Goal: Check status: Check status

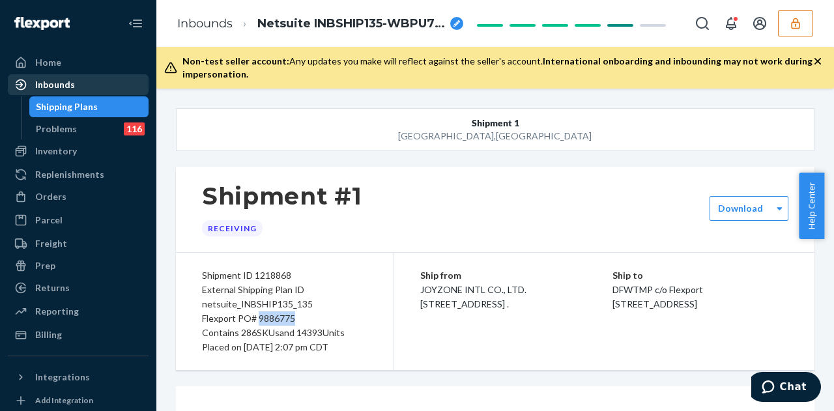
click at [72, 89] on div "Inbounds" at bounding box center [55, 84] width 40 height 13
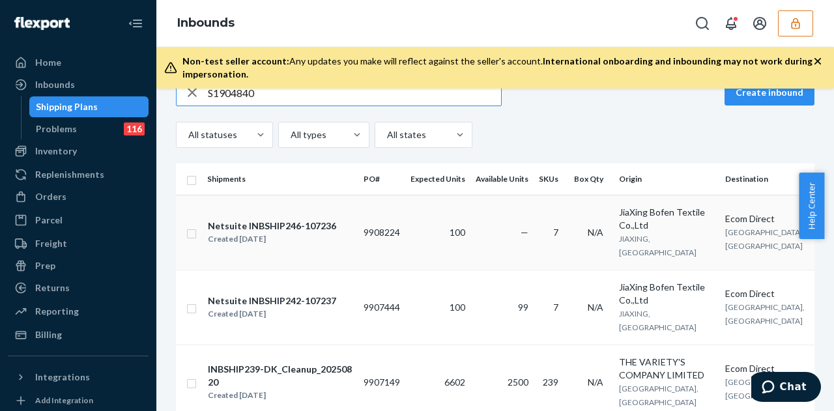
scroll to position [30, 0]
type input "S1904840"
click at [388, 224] on td "9908224" at bounding box center [381, 231] width 47 height 75
click at [388, 224] on div "S1904840 Create inbound All statuses All types All states Shipments PO# Expecte…" at bounding box center [495, 250] width 678 height 323
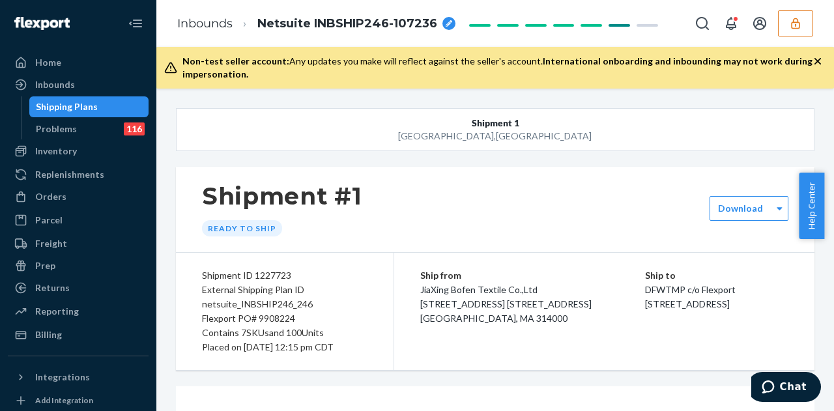
click at [274, 322] on div "Flexport PO# 9908224" at bounding box center [285, 319] width 166 height 14
click at [306, 316] on div "Flexport PO# 9908224" at bounding box center [285, 319] width 166 height 14
click at [283, 320] on div "Flexport PO# 9908224" at bounding box center [285, 319] width 166 height 14
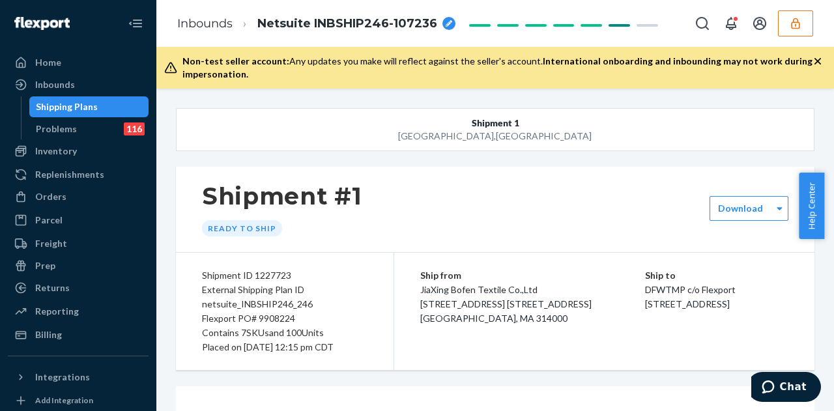
click at [283, 320] on div "Flexport PO# 9908224" at bounding box center [285, 319] width 166 height 14
click at [318, 317] on div "Flexport PO# 9908224" at bounding box center [285, 319] width 166 height 14
click at [281, 317] on div "Flexport PO# 9908224" at bounding box center [285, 319] width 166 height 14
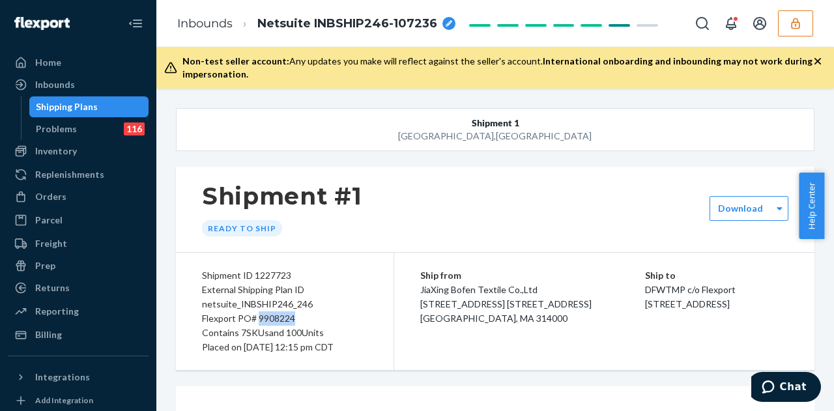
copy div "9908224"
